Goal: Transaction & Acquisition: Purchase product/service

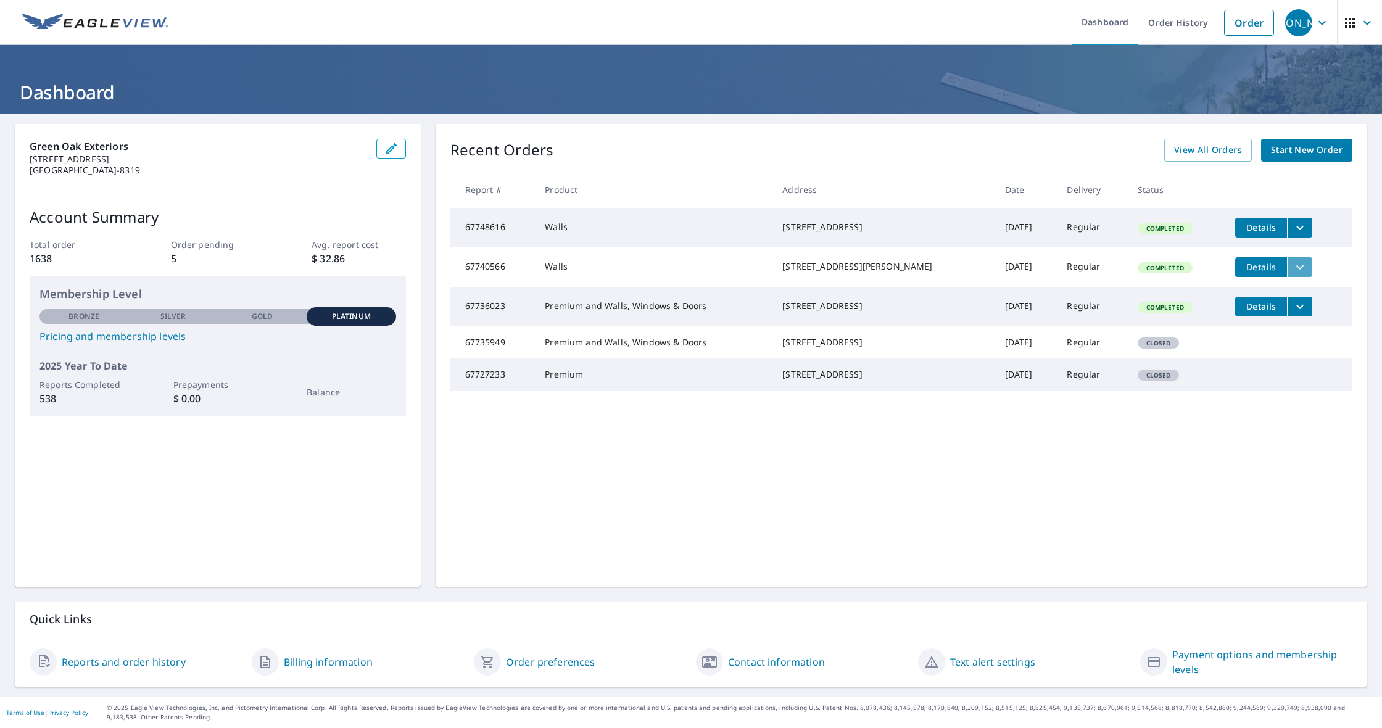
click at [1293, 275] on icon "filesDropdownBtn-67740566" at bounding box center [1300, 267] width 15 height 15
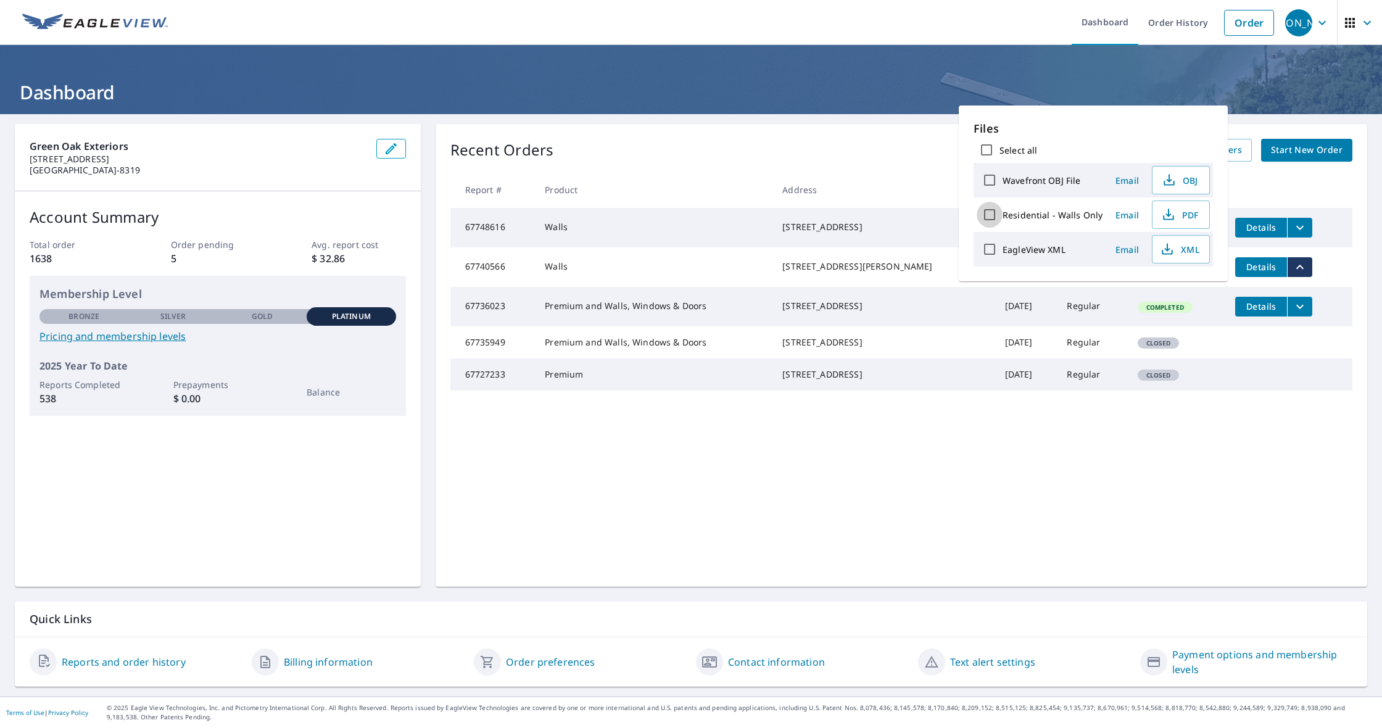
click at [995, 212] on input "Residential - Walls Only" at bounding box center [990, 215] width 26 height 26
checkbox input "true"
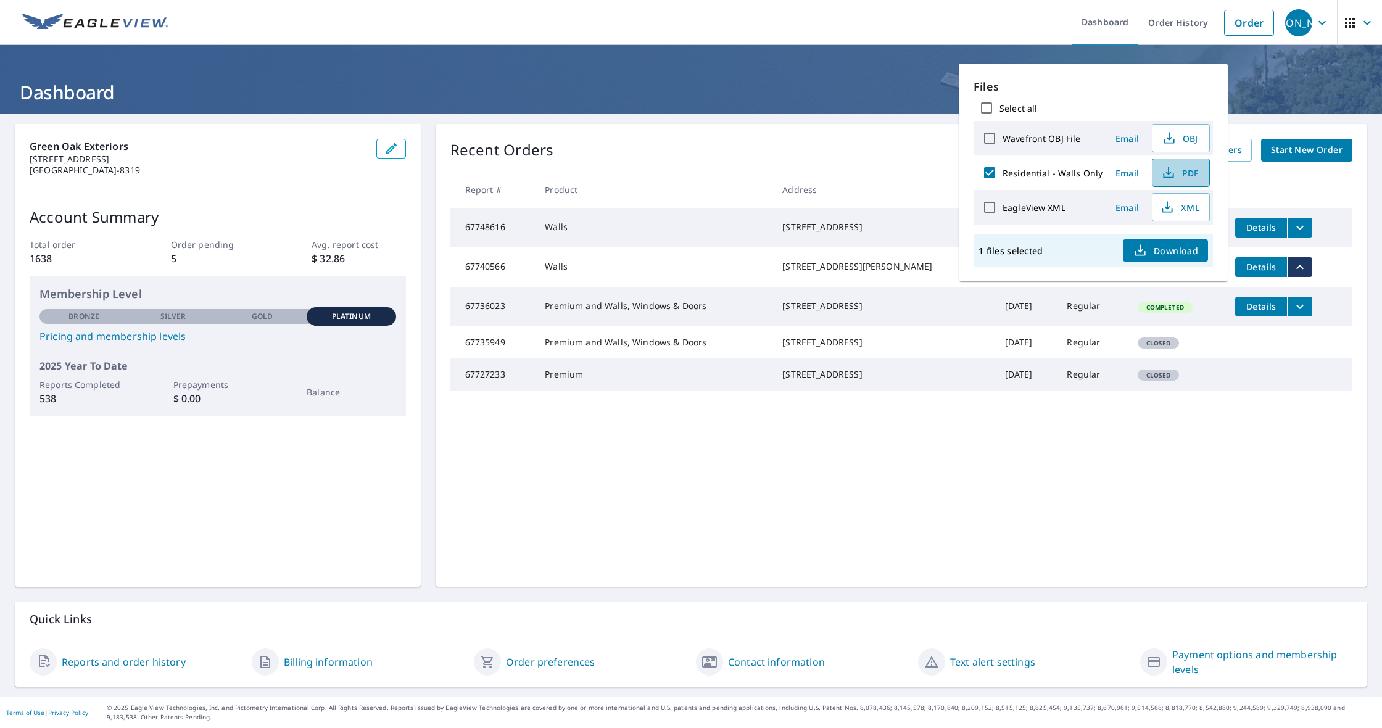
click at [1153, 168] on button "PDF" at bounding box center [1181, 173] width 58 height 28
click at [809, 56] on header "Dashboard" at bounding box center [691, 79] width 1382 height 69
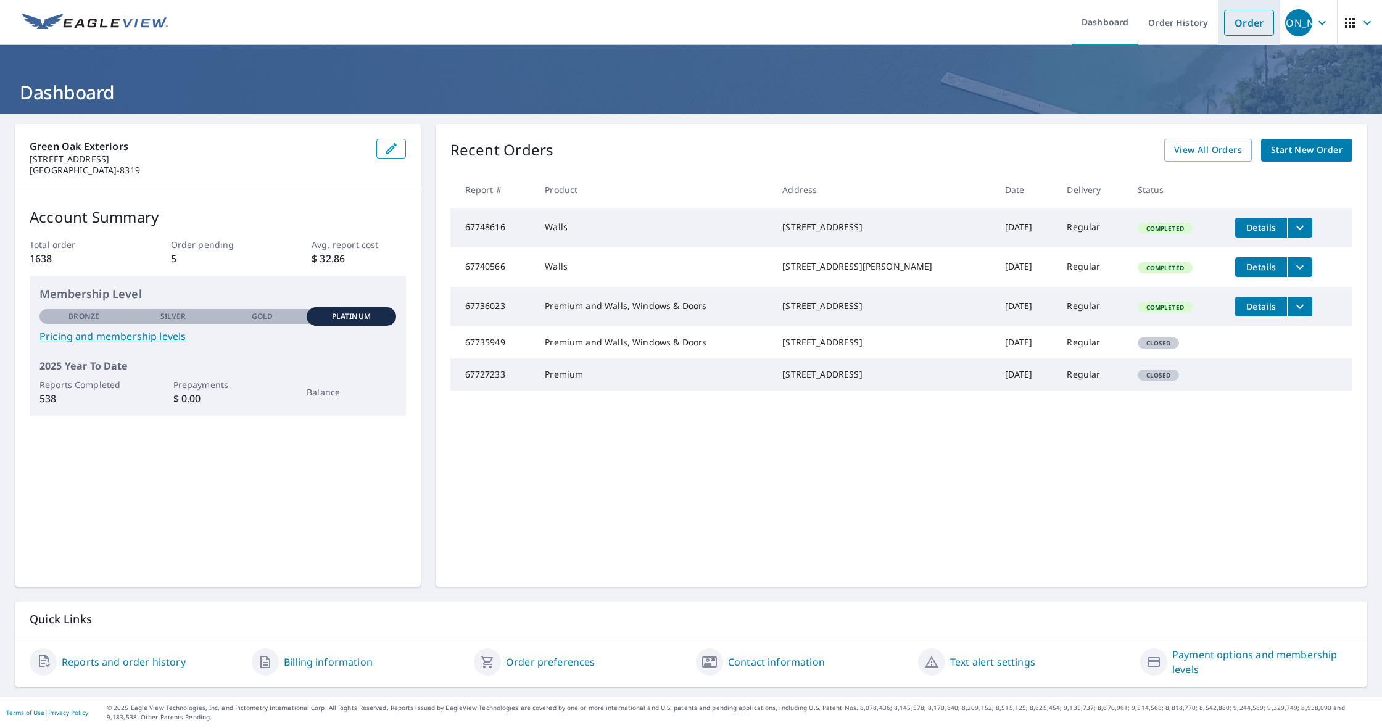
click at [1236, 28] on link "Order" at bounding box center [1249, 23] width 50 height 26
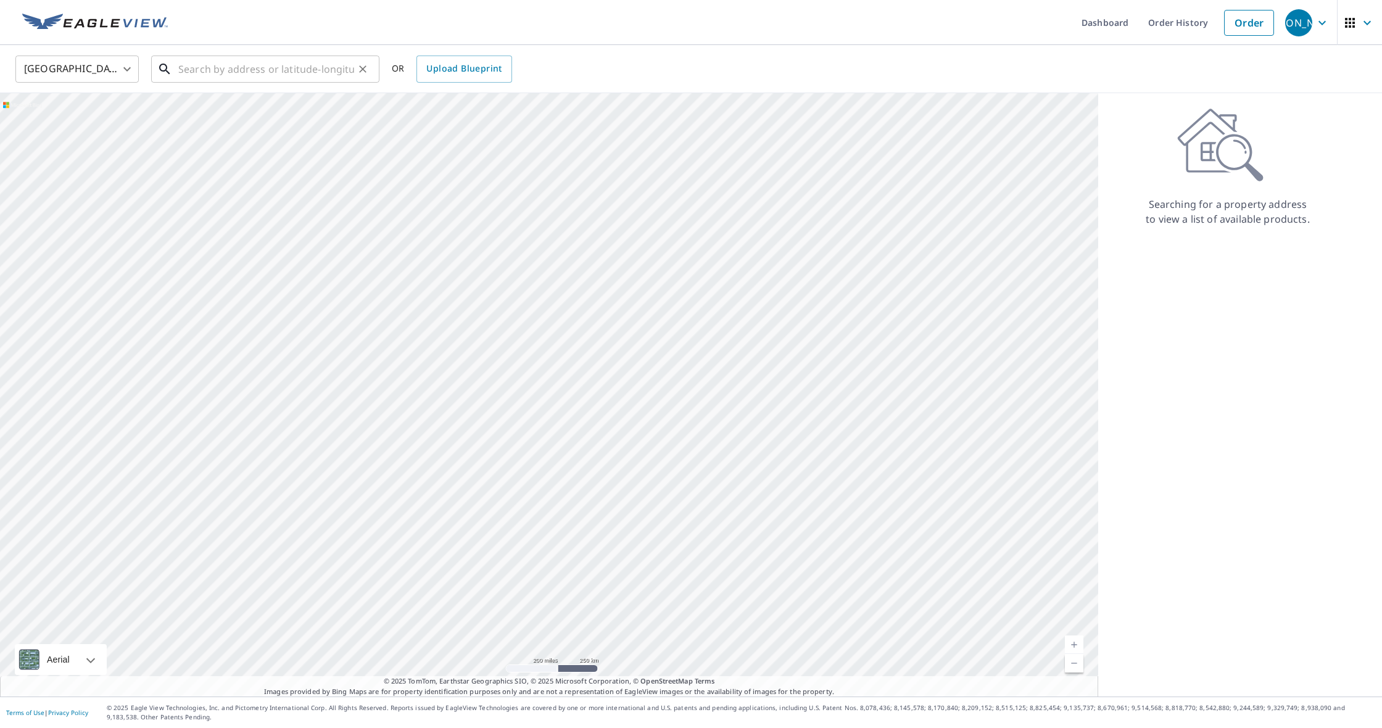
click at [220, 69] on input "text" at bounding box center [266, 69] width 176 height 35
paste input "[STREET_ADDRESS]"
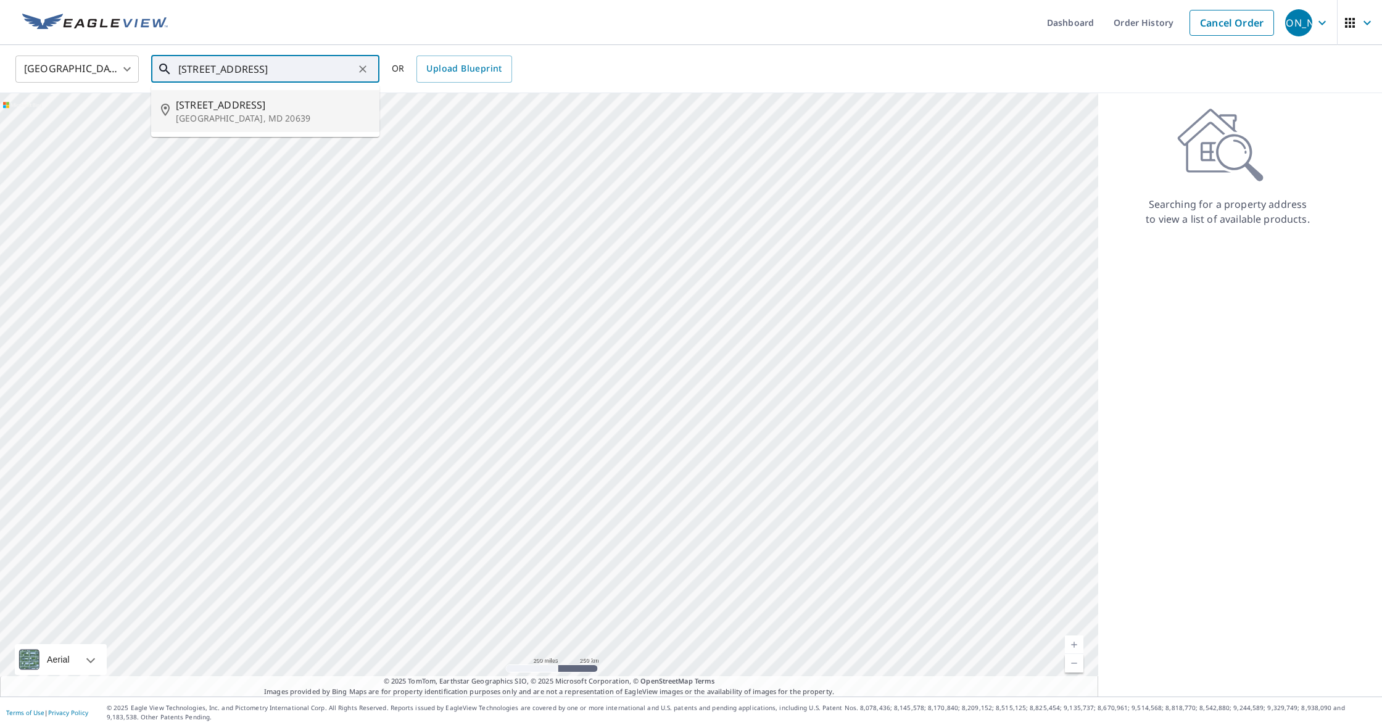
click at [226, 99] on span "[STREET_ADDRESS]" at bounding box center [273, 104] width 194 height 15
type input "[STREET_ADDRESS]"
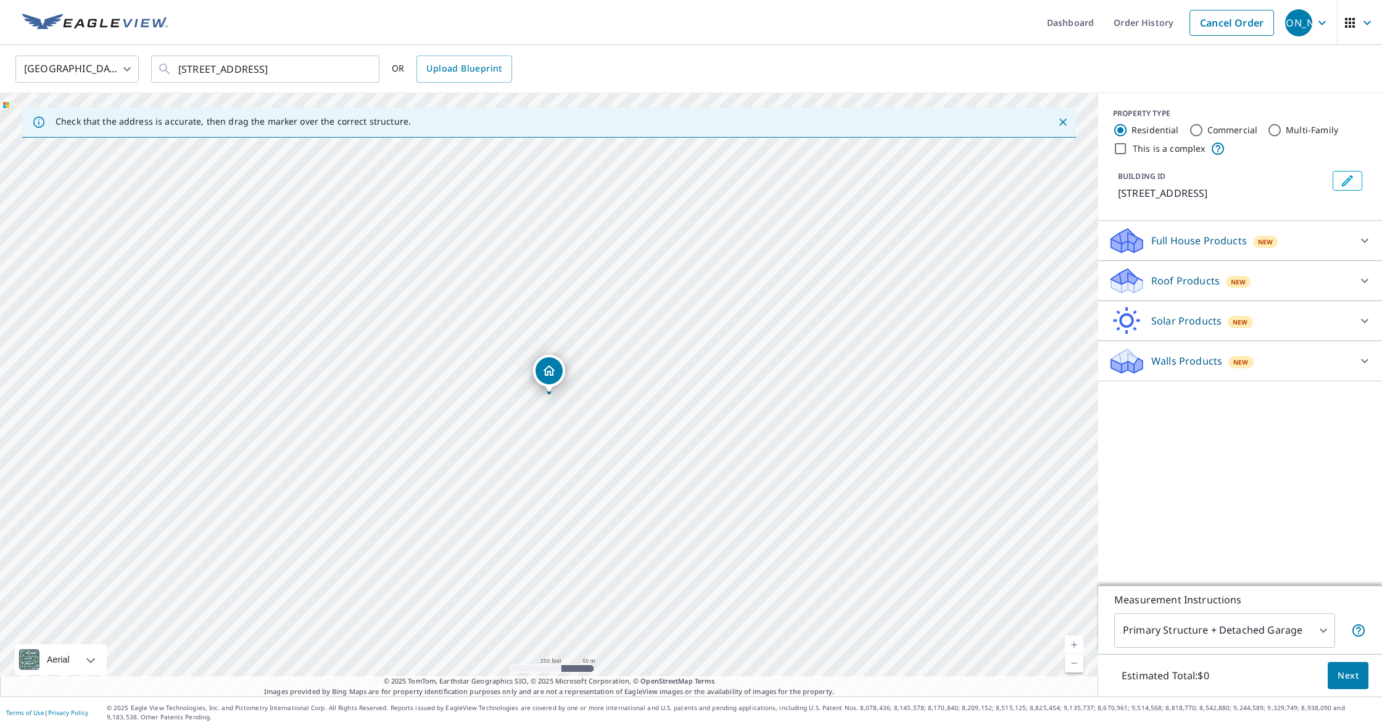
click at [1176, 288] on p "Roof Products" at bounding box center [1185, 280] width 68 height 15
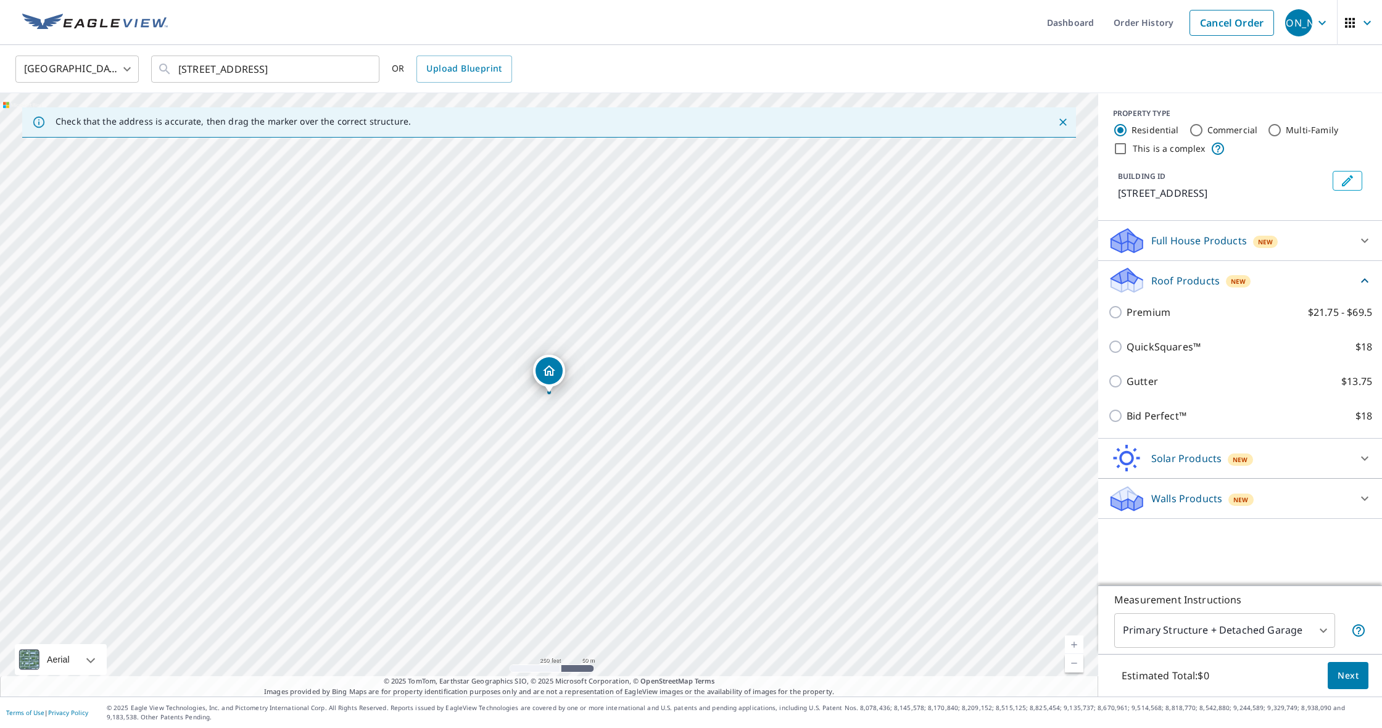
click at [1164, 330] on div "Premium $21.75 - $69.5" at bounding box center [1240, 312] width 264 height 35
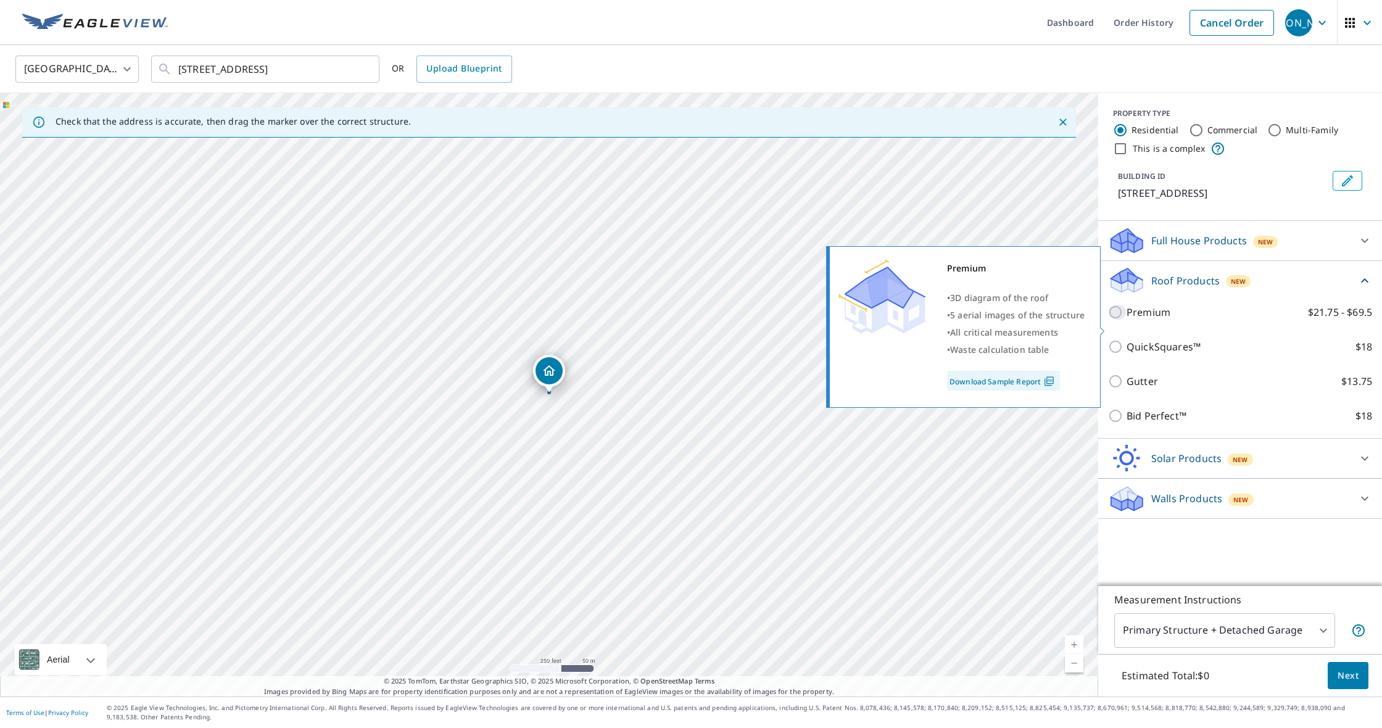
click at [1116, 320] on input "Premium $21.75 - $69.5" at bounding box center [1117, 312] width 19 height 15
checkbox input "true"
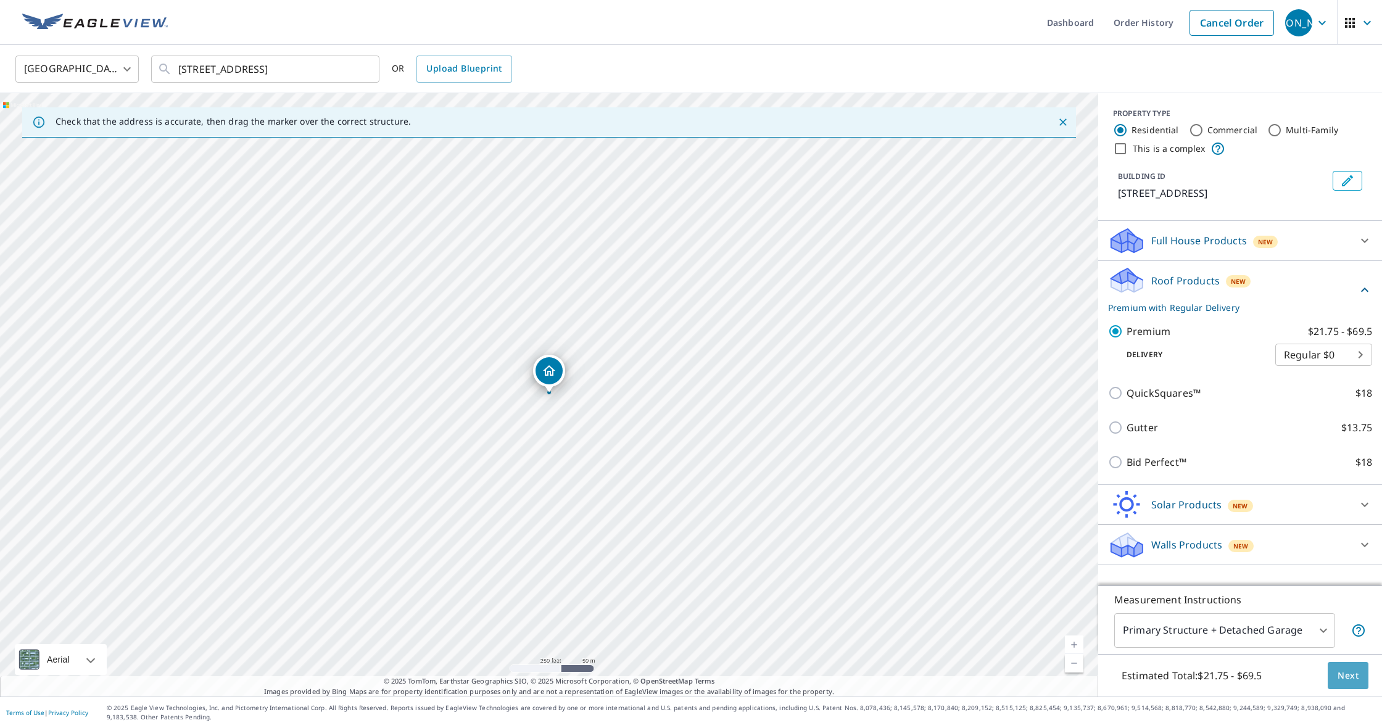
click at [1345, 674] on span "Next" at bounding box center [1348, 675] width 21 height 15
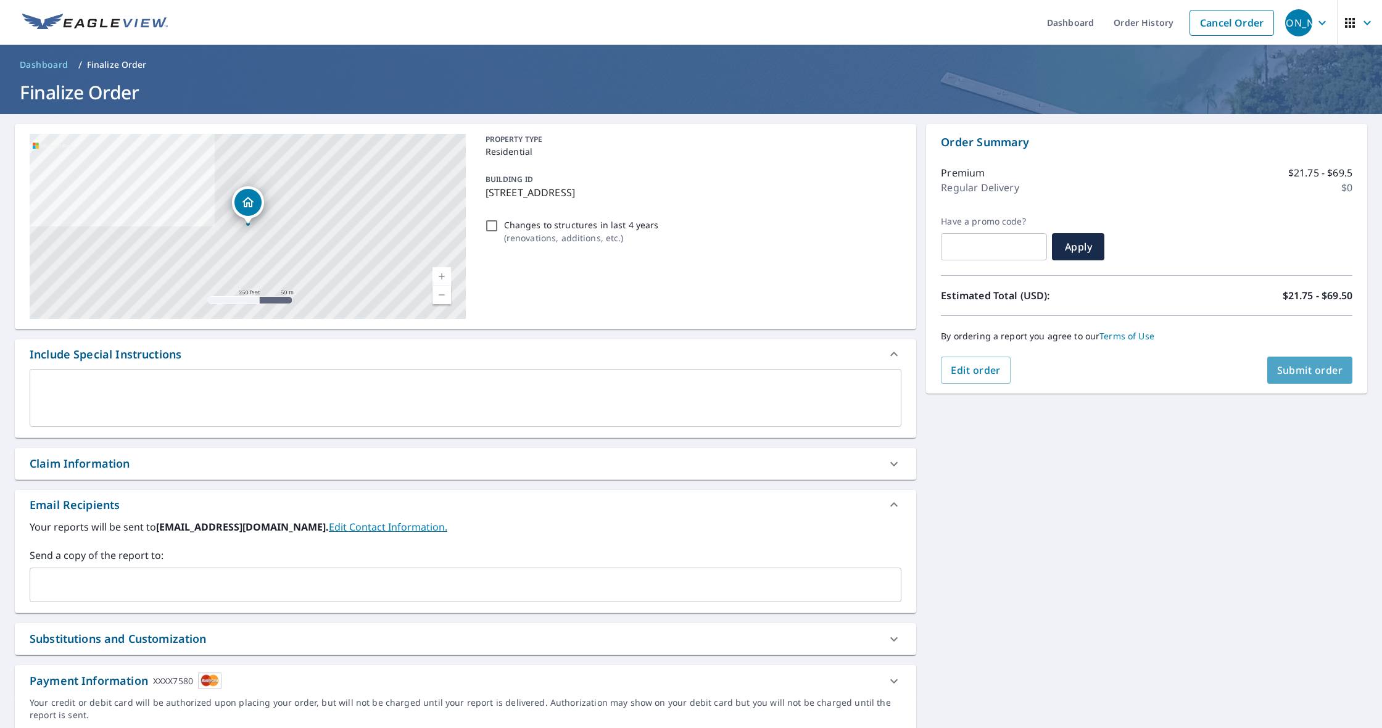
click at [1306, 366] on span "Submit order" at bounding box center [1310, 370] width 66 height 14
checkbox input "true"
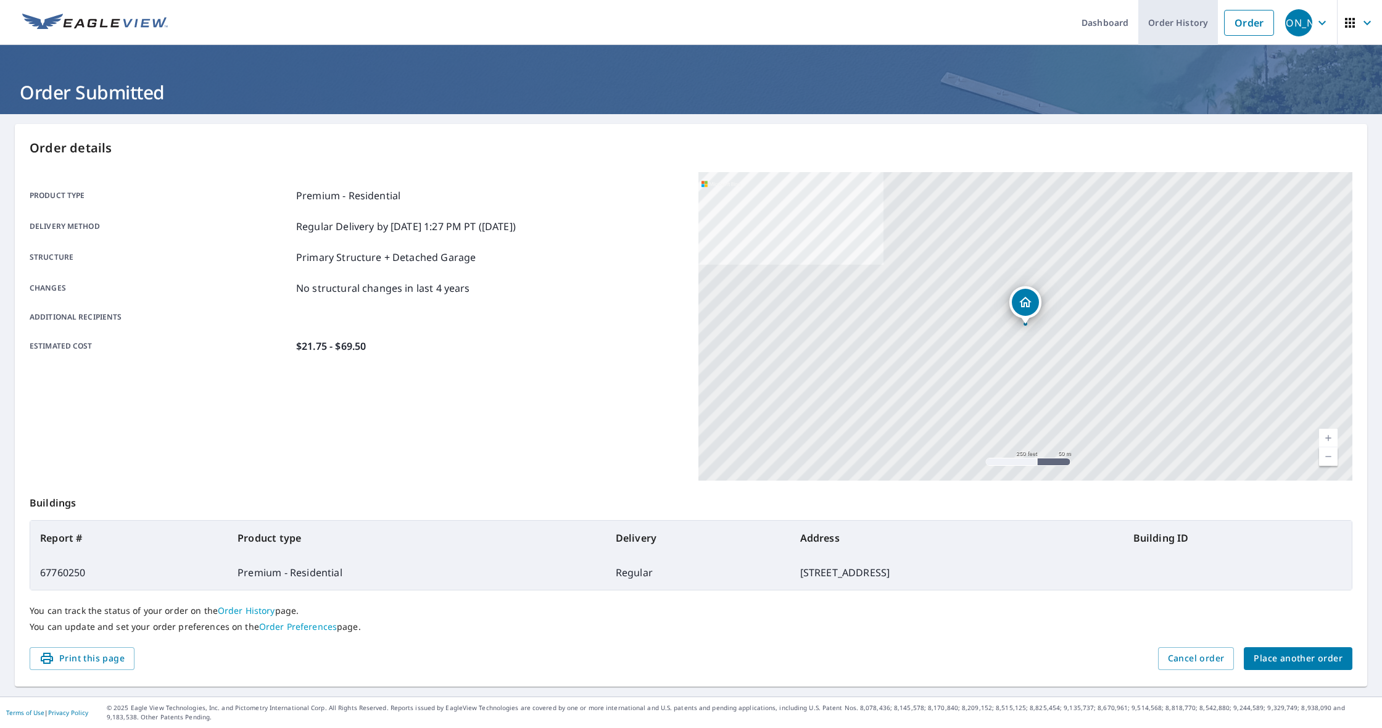
click at [1186, 32] on link "Order History" at bounding box center [1179, 22] width 80 height 45
